Goal: Task Accomplishment & Management: Manage account settings

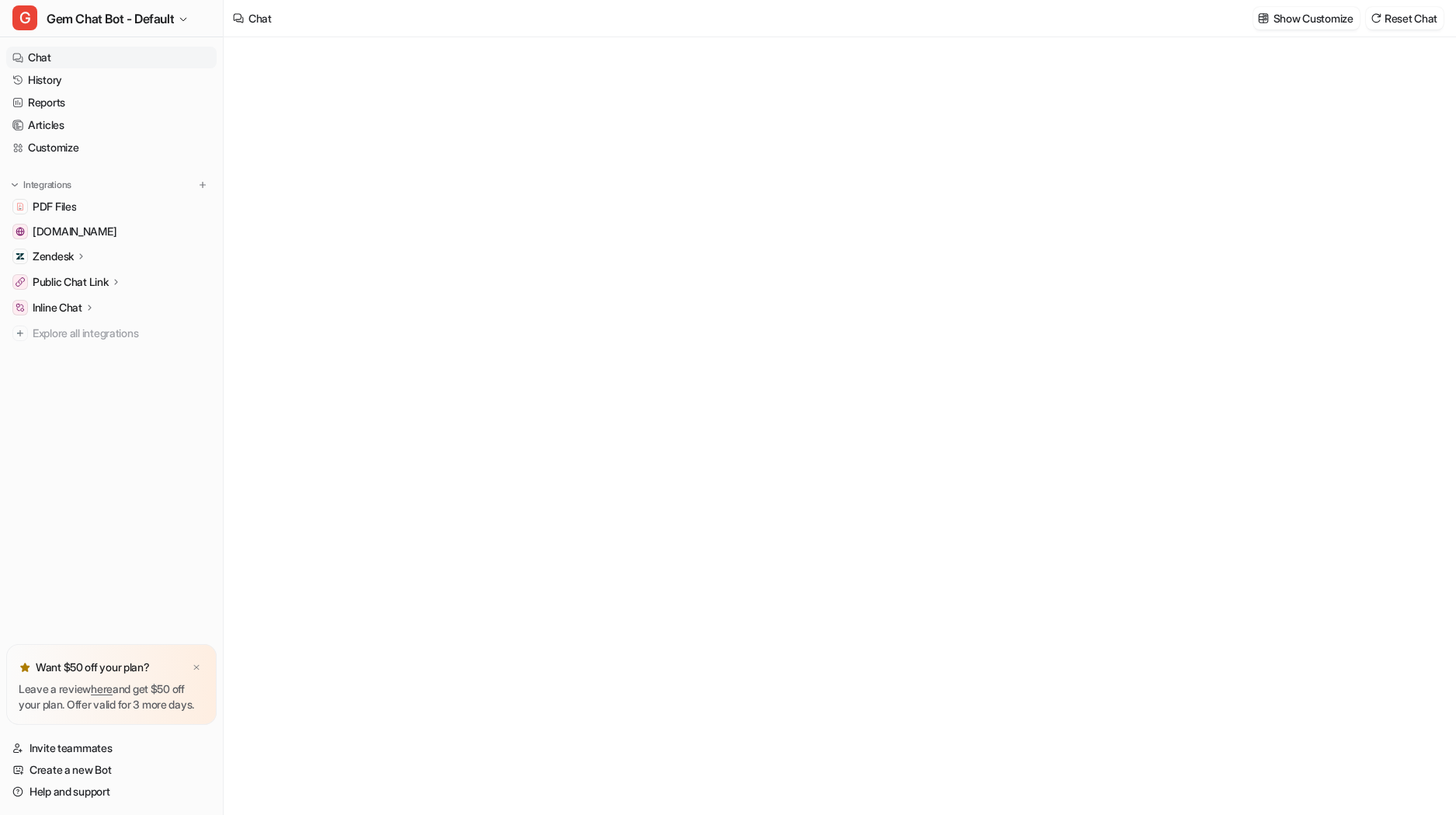
type textarea "**********"
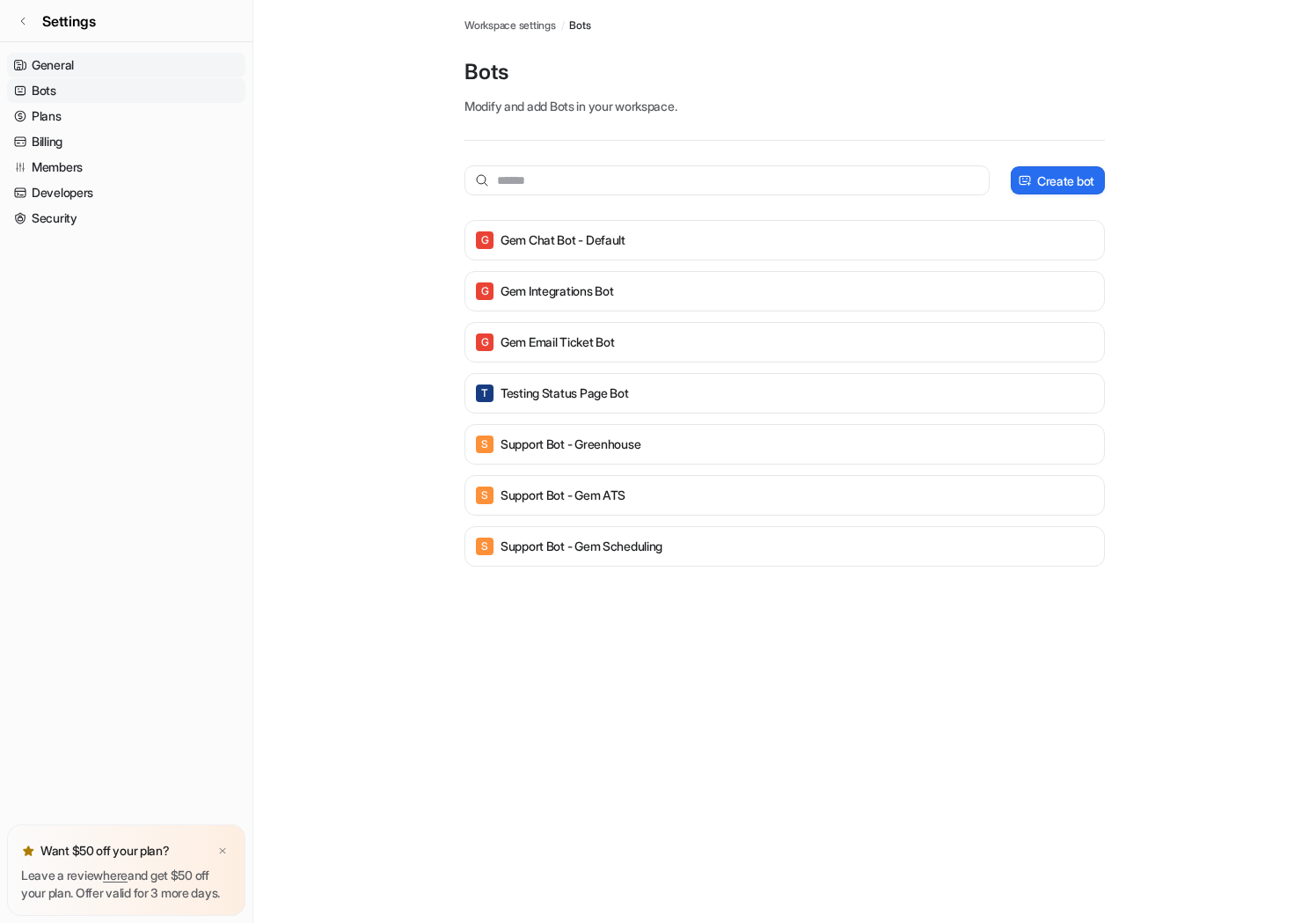
click at [81, 63] on link "General" at bounding box center [126, 65] width 239 height 24
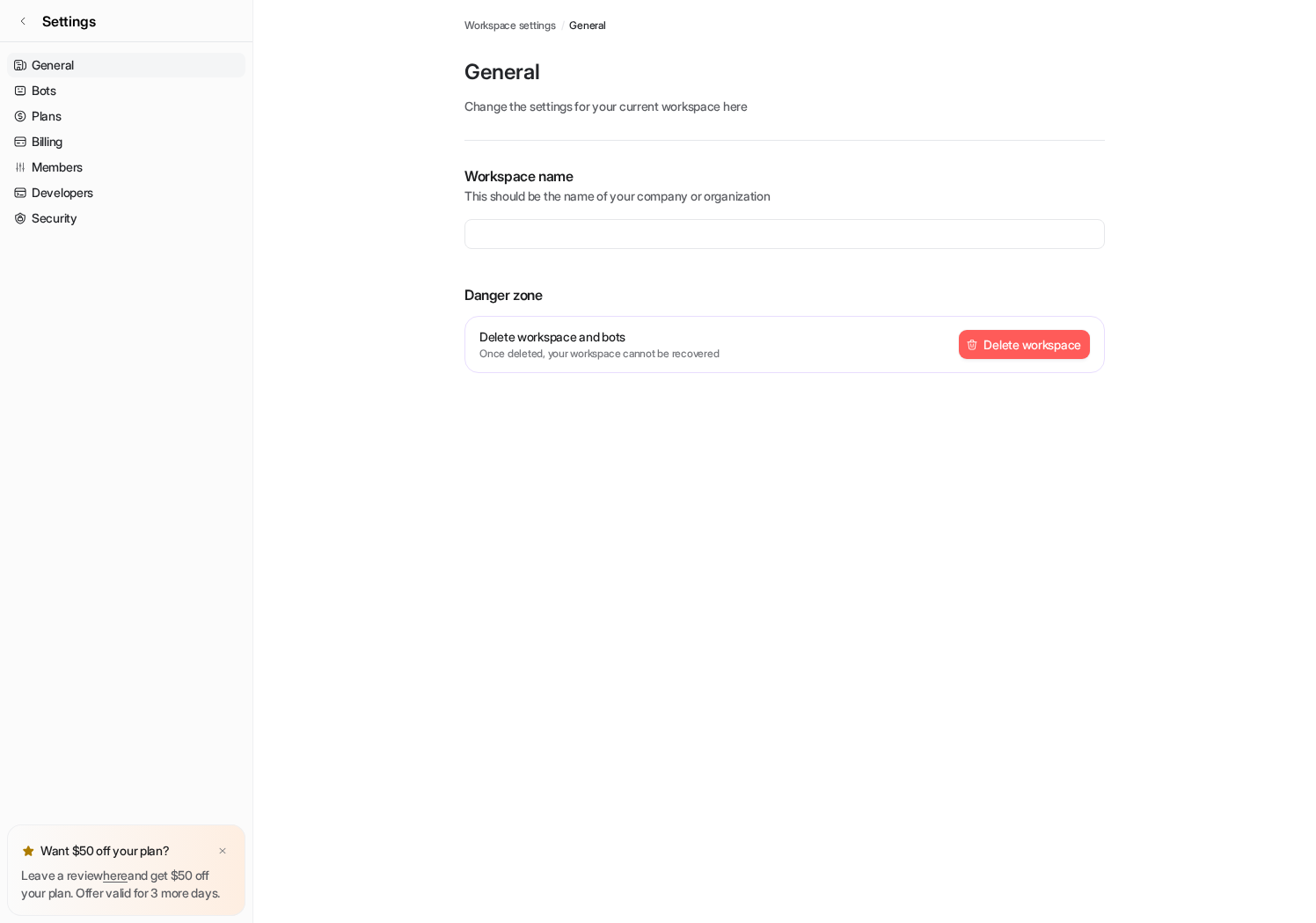
type input "**********"
click at [78, 88] on link "Bots" at bounding box center [126, 91] width 239 height 24
